Goal: Task Accomplishment & Management: Manage account settings

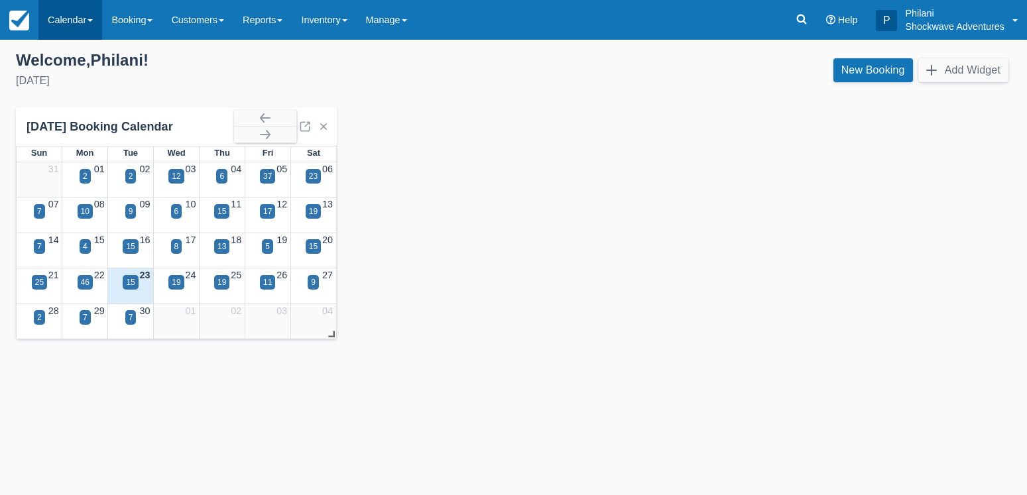
drag, startPoint x: 69, startPoint y: 13, endPoint x: 57, endPoint y: 22, distance: 14.7
click at [68, 15] on link "Calendar" at bounding box center [70, 20] width 64 height 40
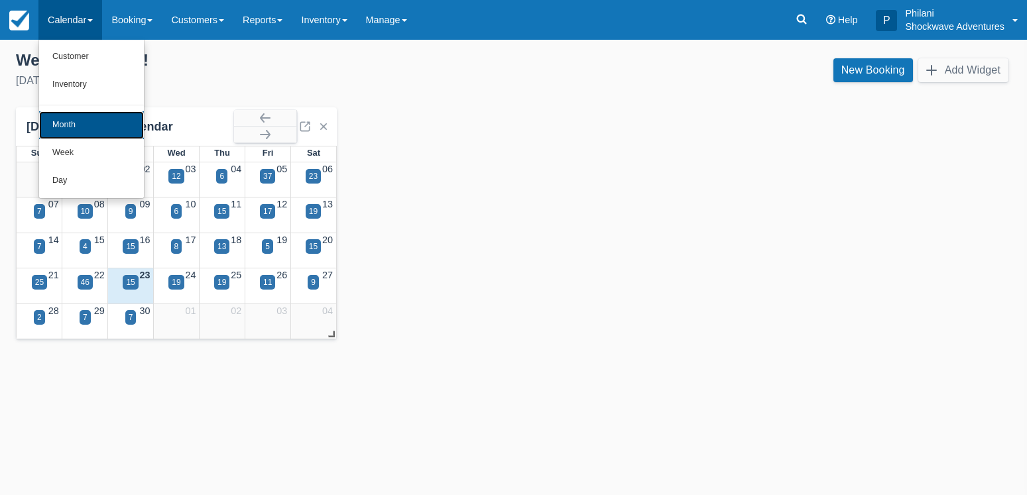
click at [66, 123] on link "Month" at bounding box center [91, 125] width 105 height 28
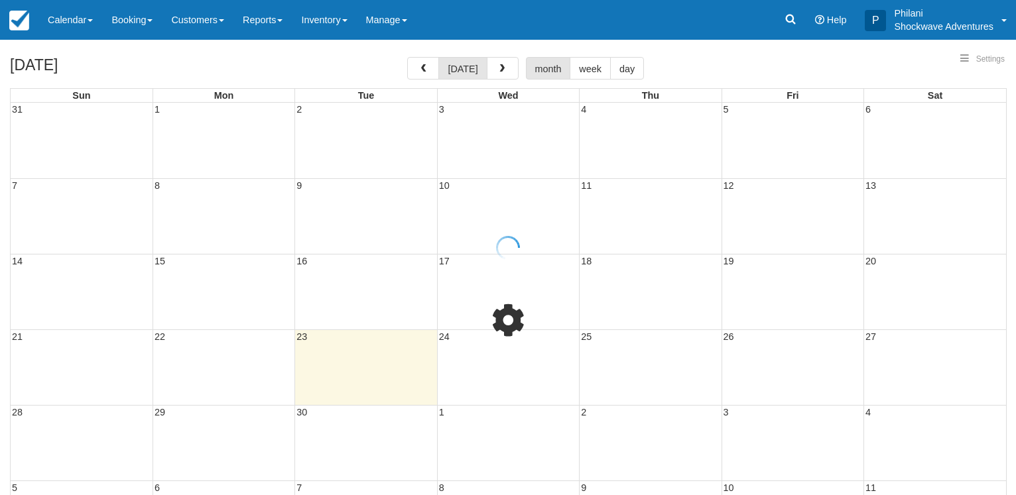
select select
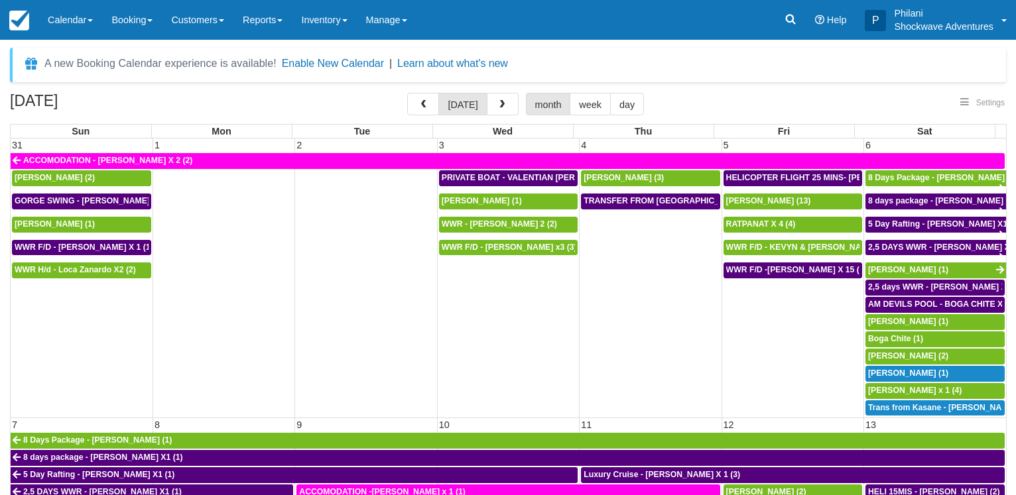
select select
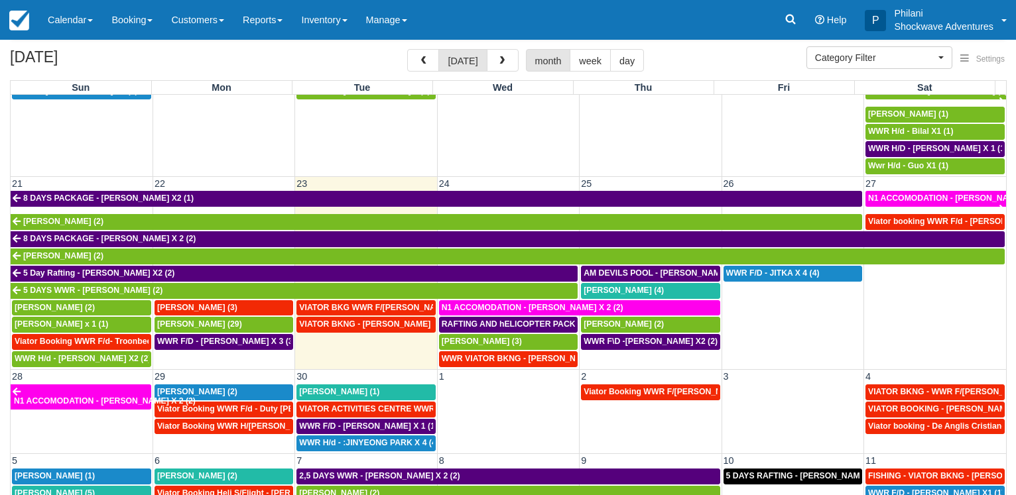
scroll to position [68, 0]
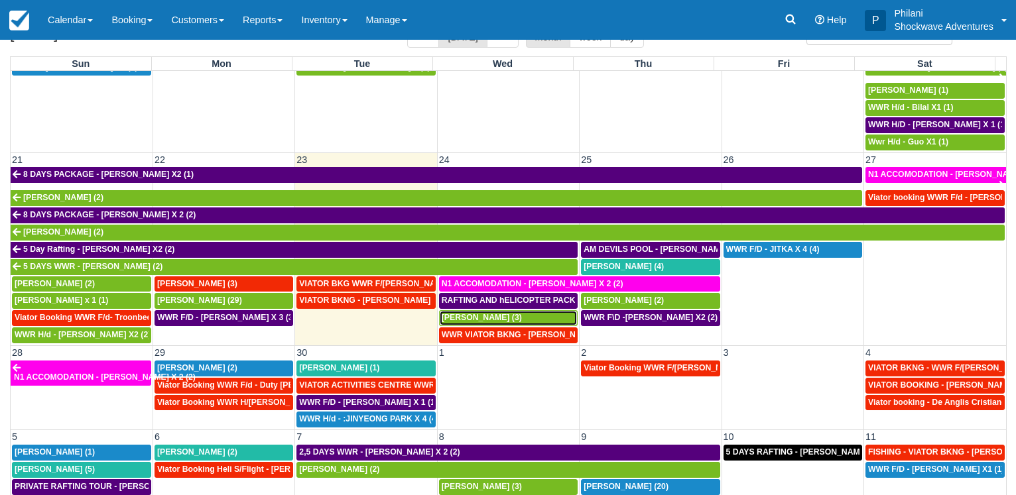
click at [475, 316] on span "[PERSON_NAME] (3)" at bounding box center [482, 317] width 80 height 9
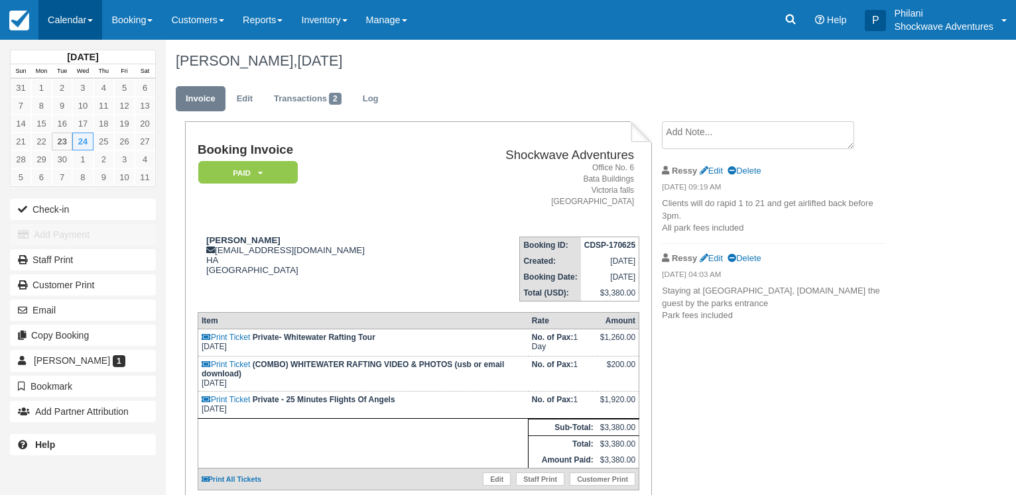
click at [59, 13] on link "Calendar" at bounding box center [70, 20] width 64 height 40
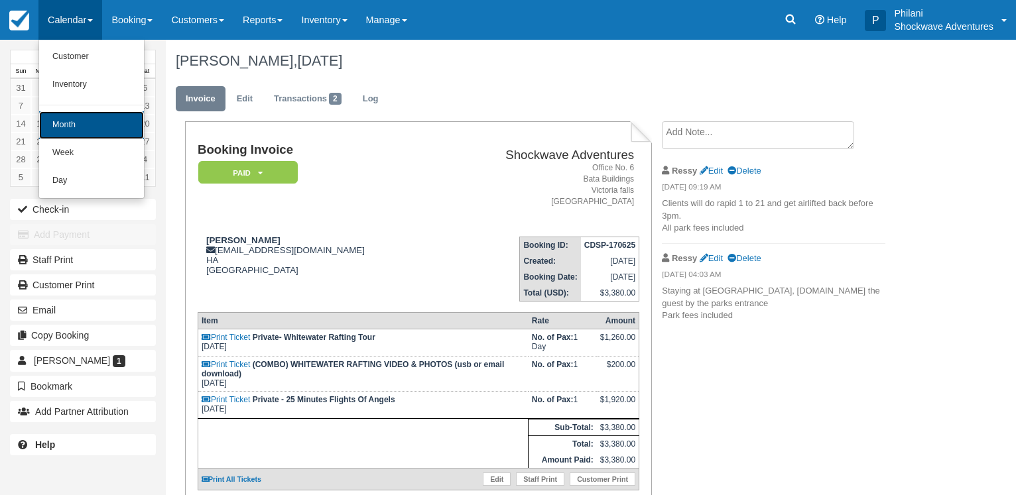
click at [107, 125] on link "Month" at bounding box center [91, 125] width 105 height 28
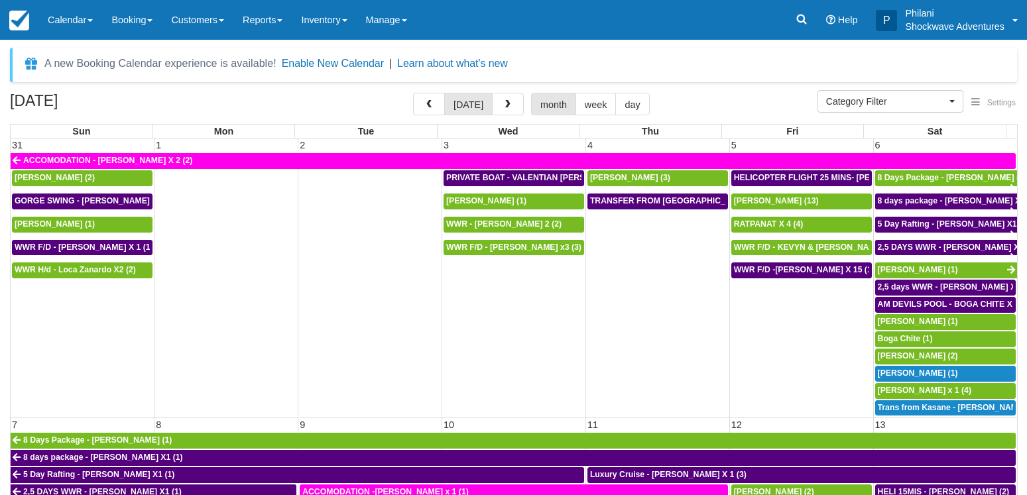
select select
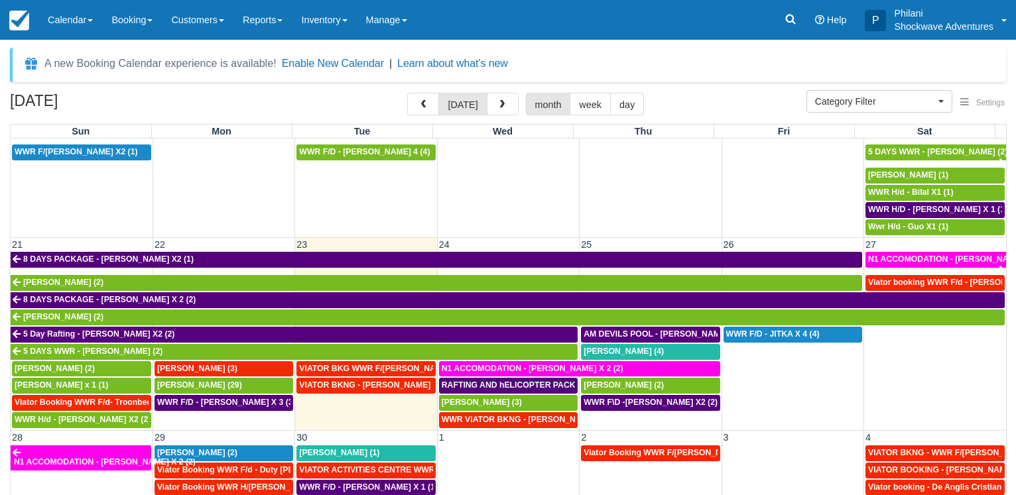
scroll to position [556, 0]
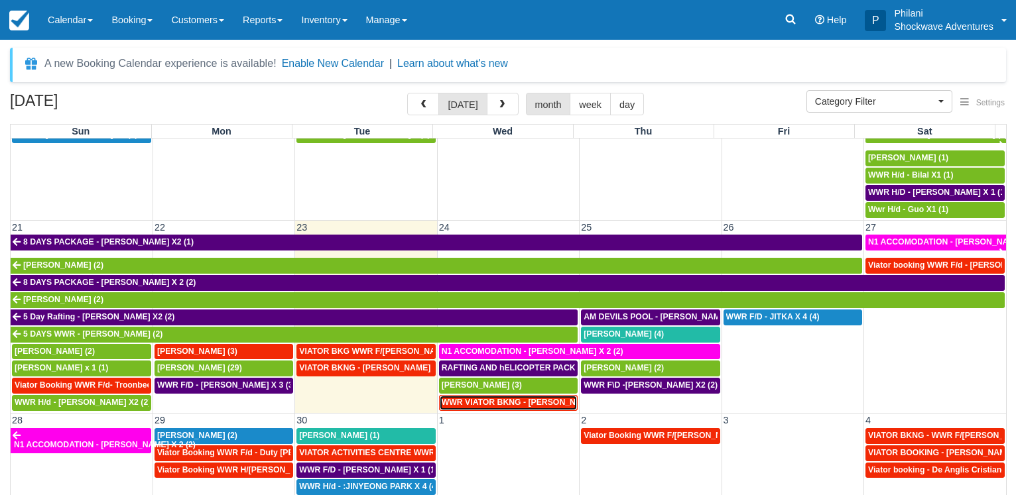
click at [491, 398] on span "WWR VIATOR BKNG - Tan, Nicholas X 2 (2)" at bounding box center [529, 402] width 174 height 9
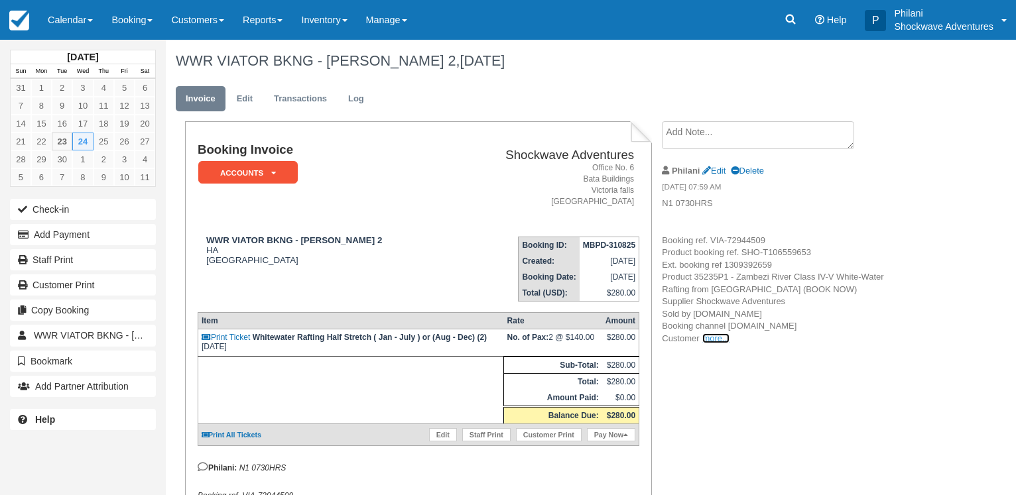
click at [717, 339] on link "more..." at bounding box center [715, 339] width 27 height 10
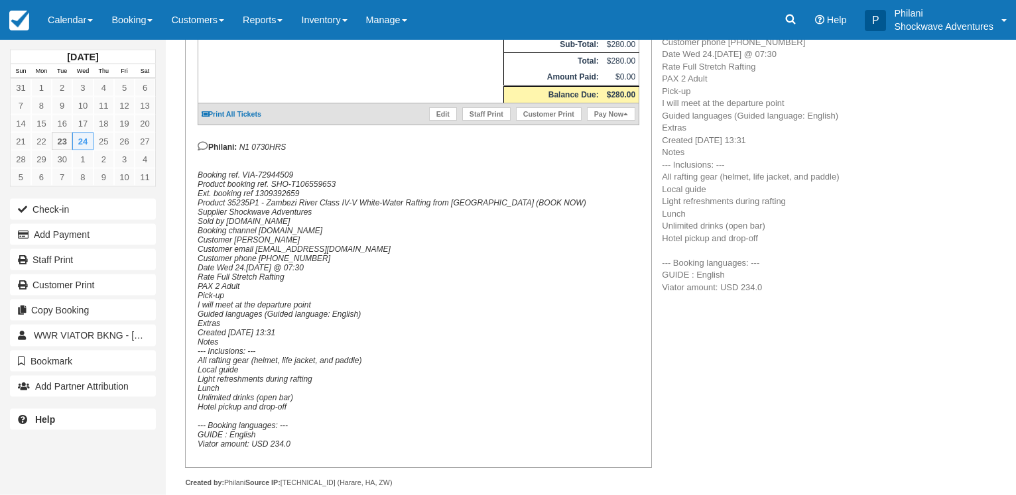
scroll to position [338, 0]
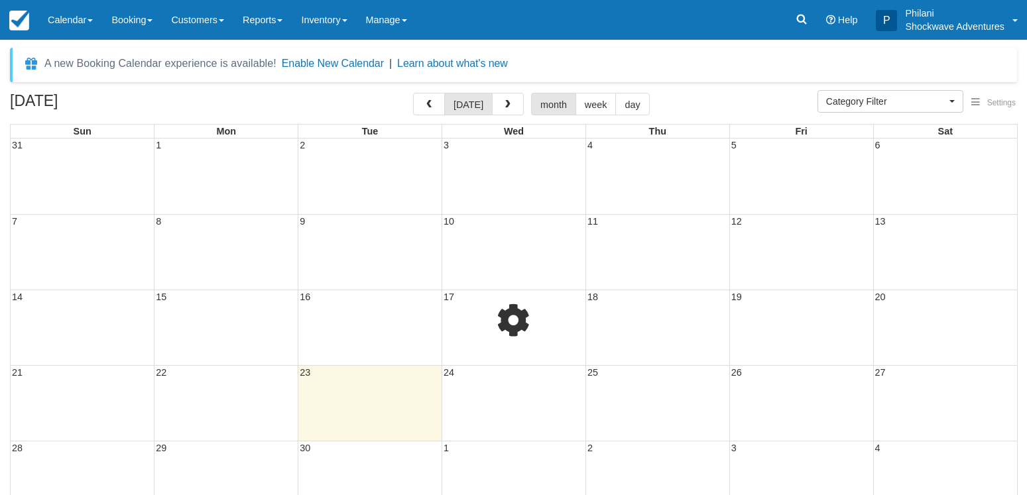
select select
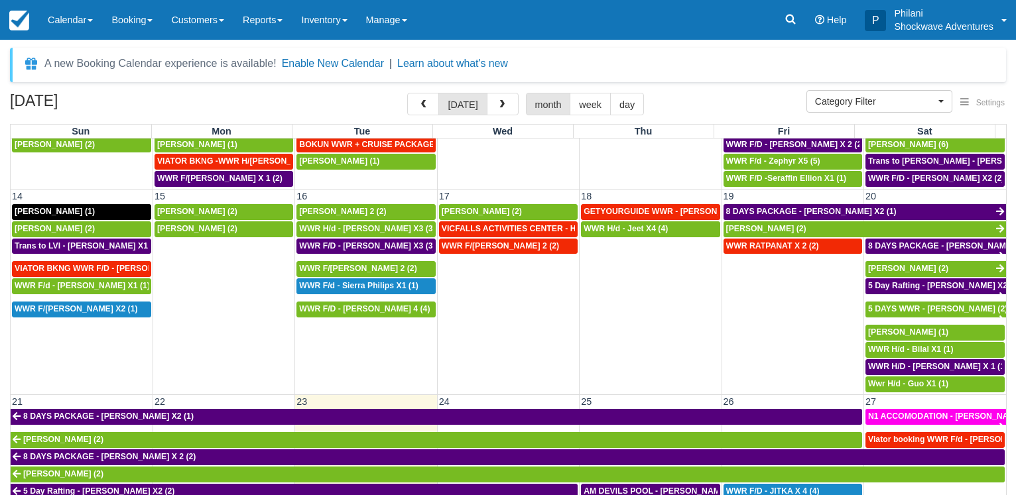
scroll to position [509, 0]
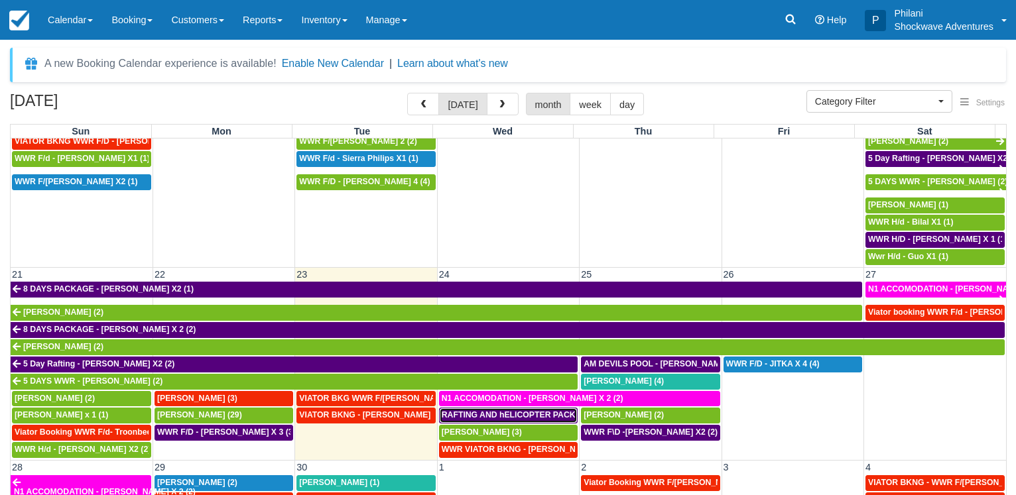
click at [525, 412] on span "RAFTING AND hELICOPTER PACKAGE - [PERSON_NAME] X1 (1)" at bounding box center [567, 414] width 251 height 9
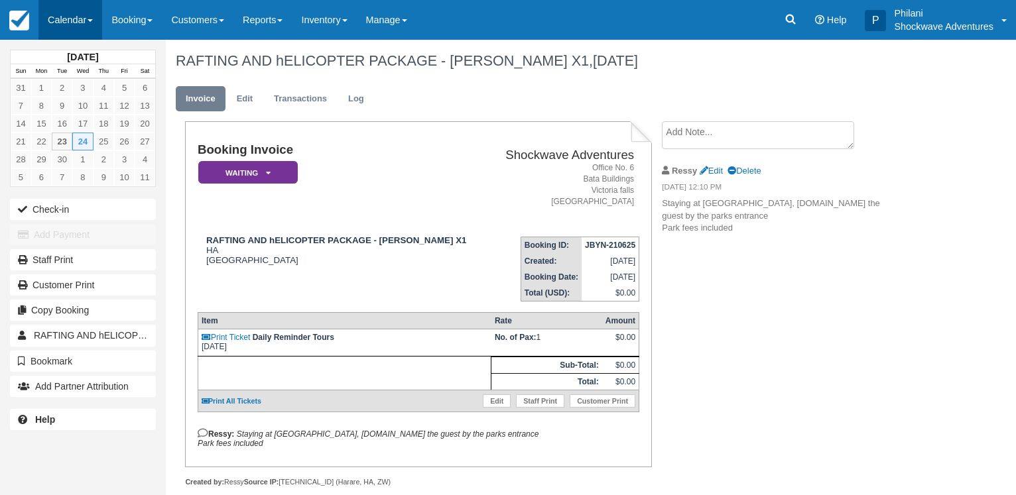
click at [65, 16] on link "Calendar" at bounding box center [70, 20] width 64 height 40
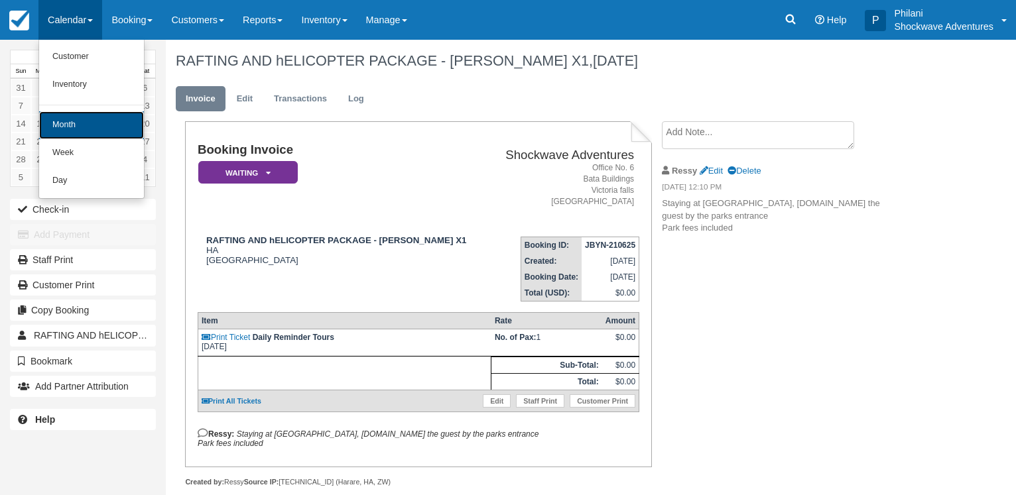
click at [60, 125] on link "Month" at bounding box center [91, 125] width 105 height 28
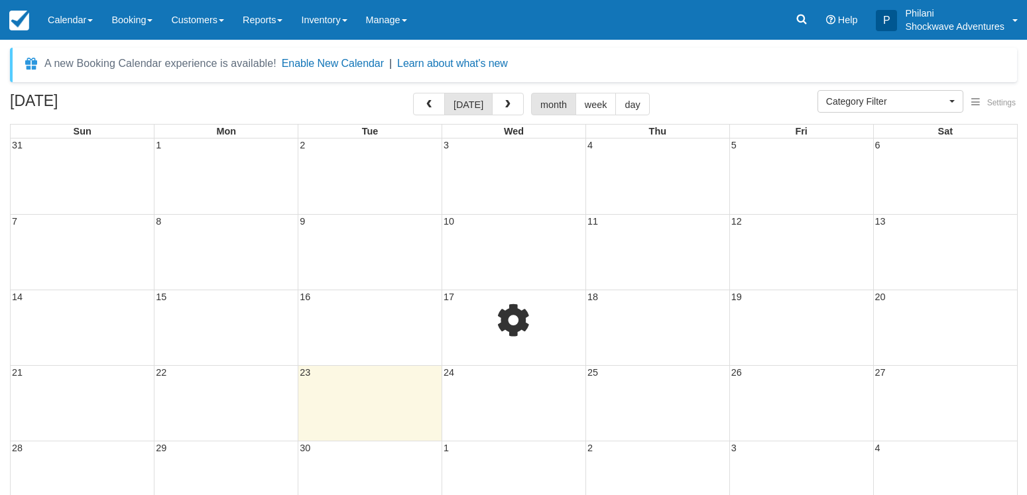
select select
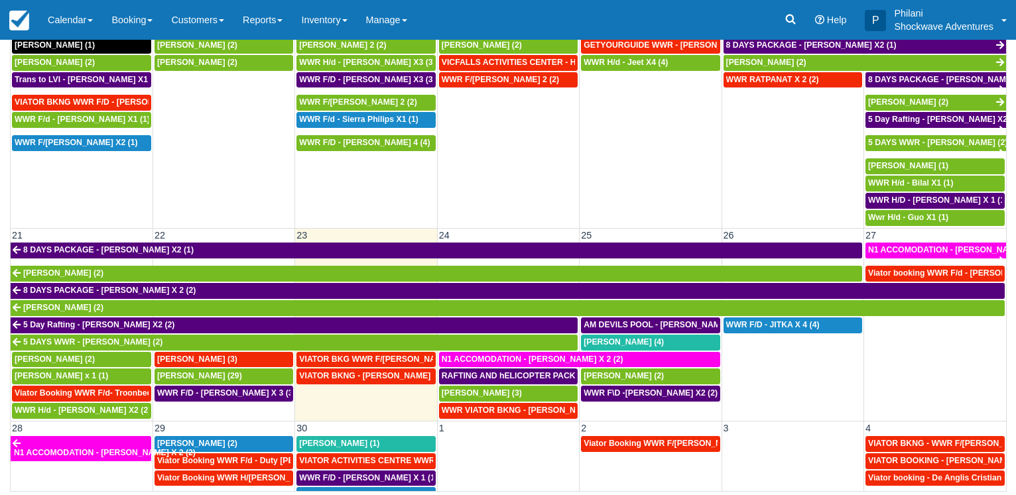
scroll to position [556, 0]
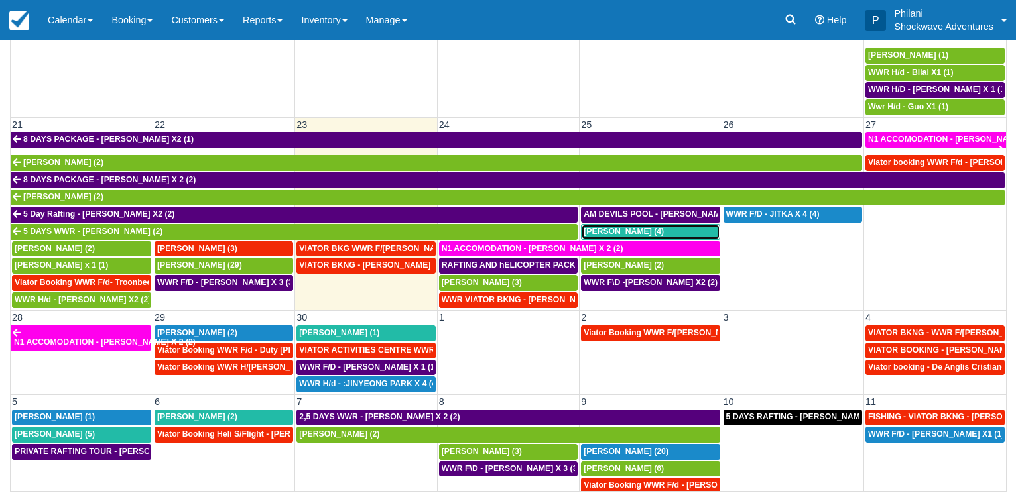
click at [639, 227] on div "[PERSON_NAME] (4)" at bounding box center [649, 232] width 133 height 11
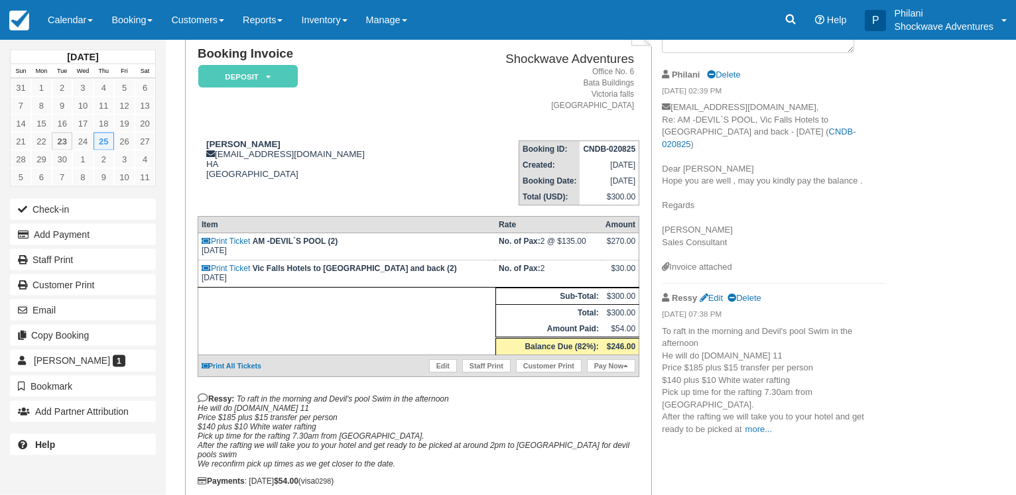
scroll to position [135, 0]
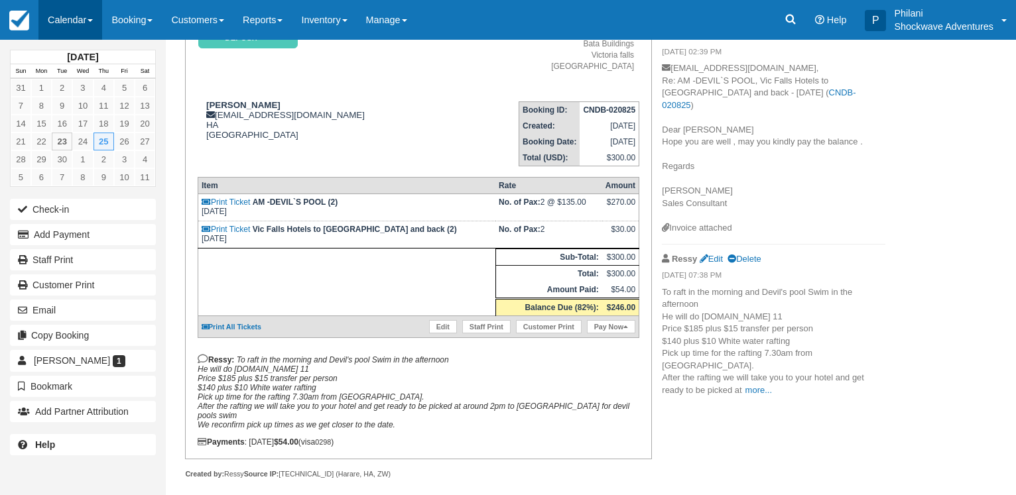
click at [91, 21] on span at bounding box center [90, 20] width 5 height 3
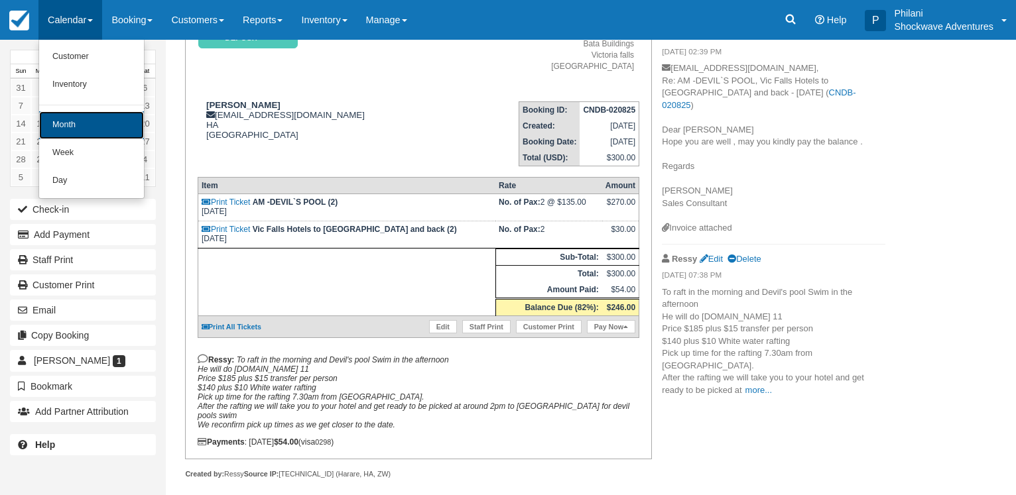
click at [95, 120] on link "Month" at bounding box center [91, 125] width 105 height 28
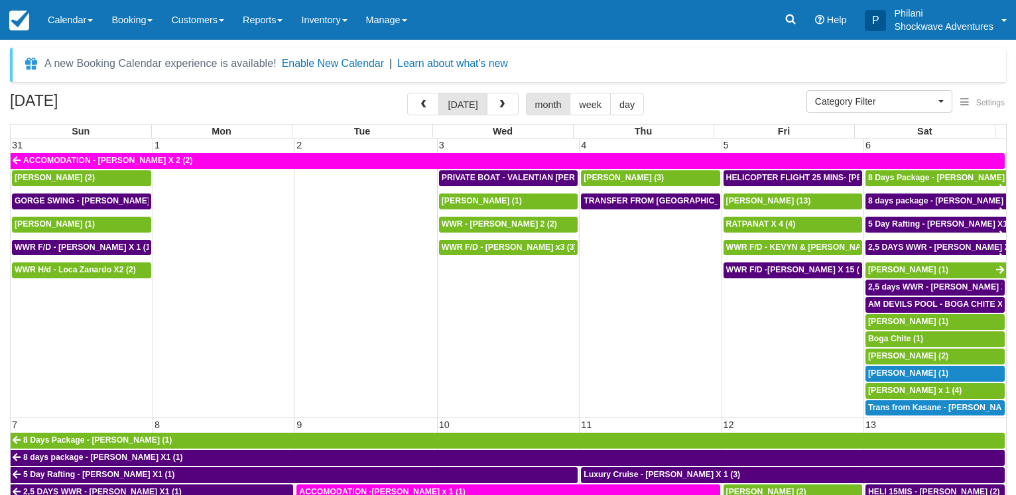
select select
